Goal: Find specific page/section: Find specific page/section

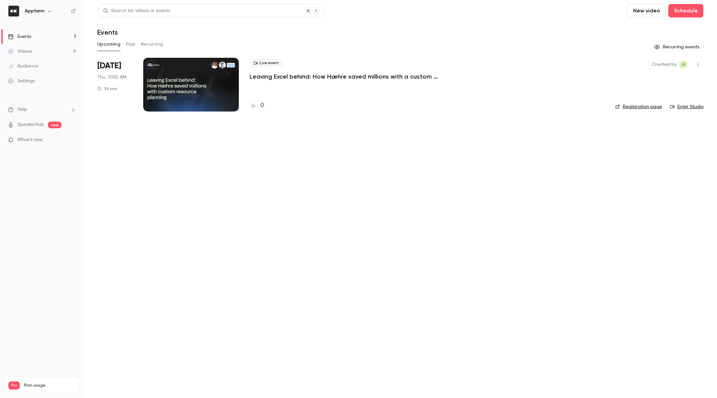
click at [136, 44] on div "Upcoming Past Recurring" at bounding box center [400, 44] width 606 height 11
click at [134, 44] on button "Past" at bounding box center [131, 44] width 10 height 11
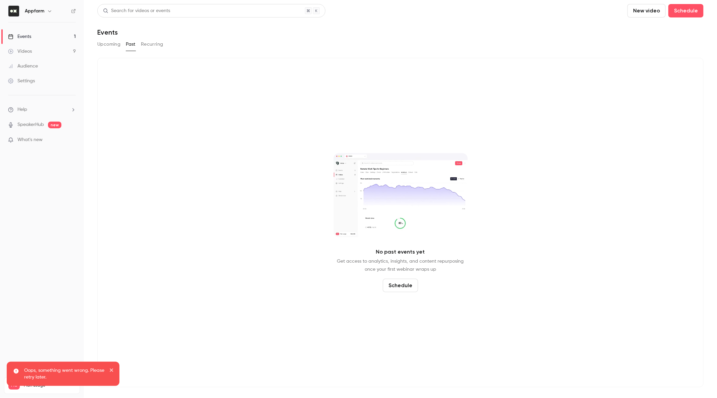
click at [35, 47] on link "Videos 9" at bounding box center [42, 51] width 84 height 15
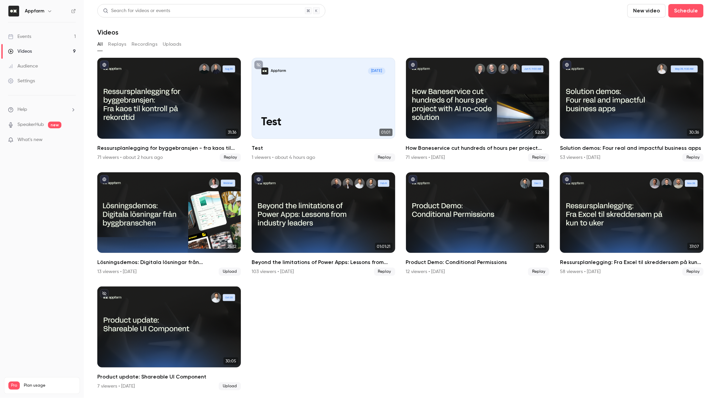
click at [26, 31] on link "Events 1" at bounding box center [42, 36] width 84 height 15
